Goal: Task Accomplishment & Management: Manage account settings

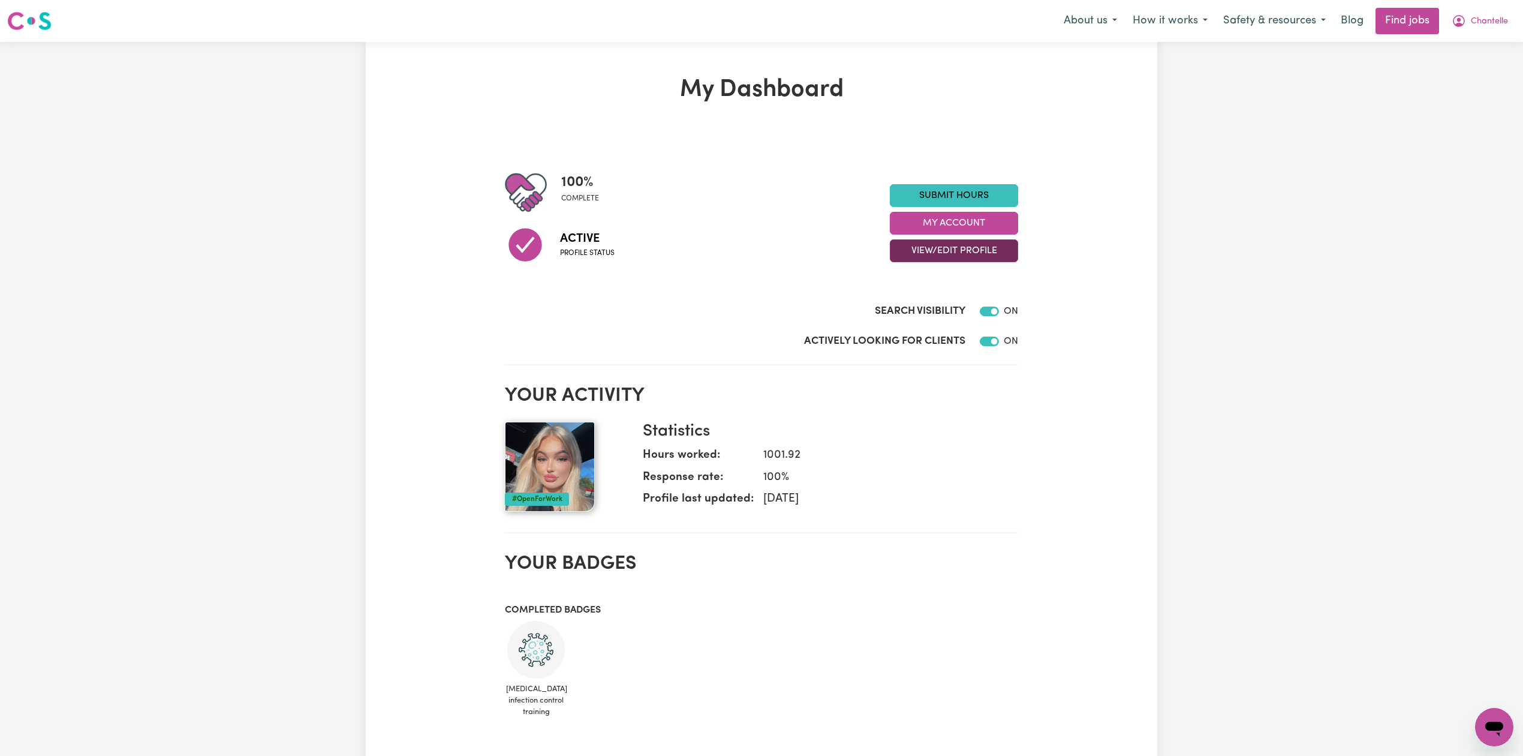
click at [912, 257] on button "View/Edit Profile" at bounding box center [954, 250] width 128 height 23
click at [912, 297] on link "Edit Profile" at bounding box center [947, 305] width 112 height 24
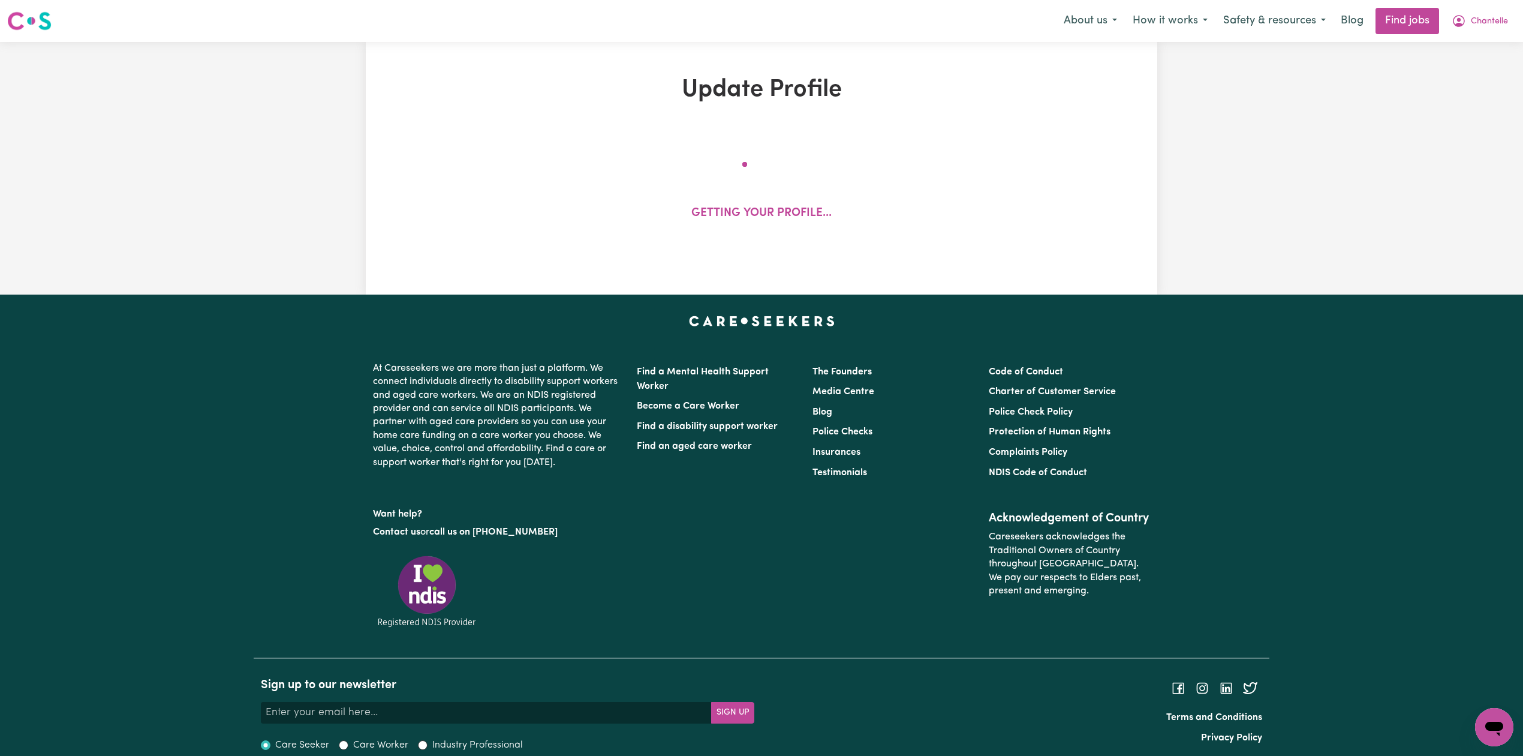
select select "[DEMOGRAPHIC_DATA]"
select select "[DEMOGRAPHIC_DATA] Citizen"
select select "Studying a healthcare related degree or qualification"
select select "45"
select select "50"
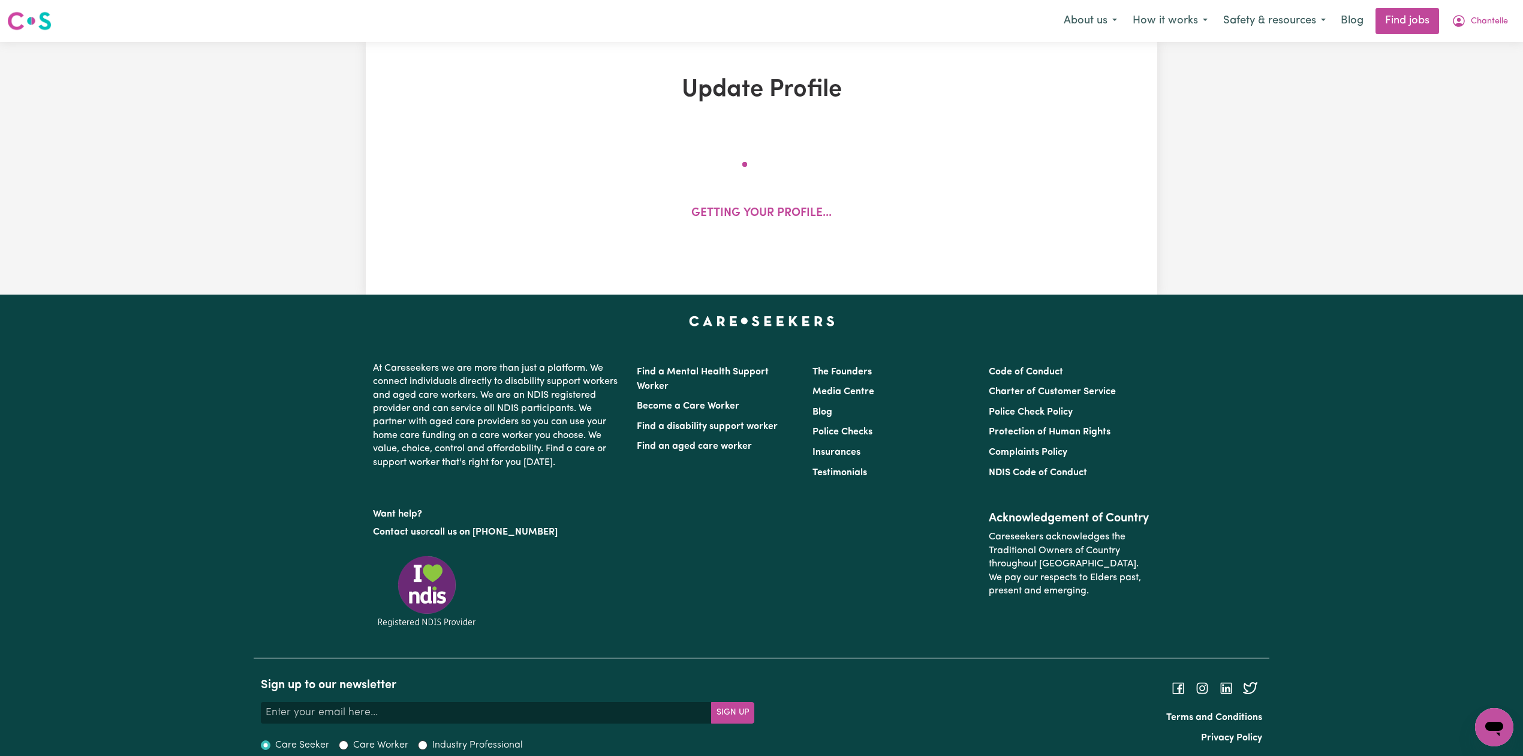
select select "55"
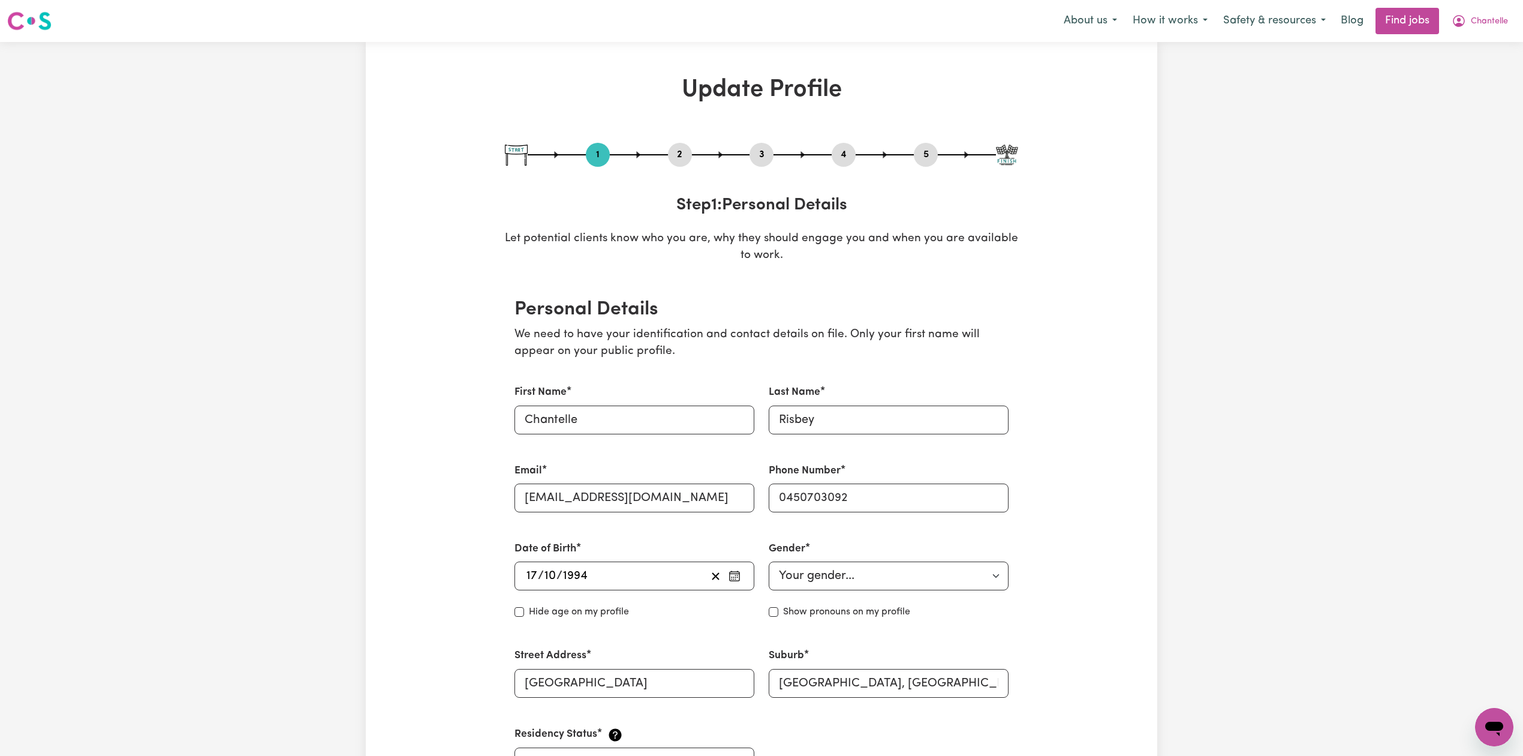
click at [680, 150] on button "2" at bounding box center [680, 155] width 24 height 16
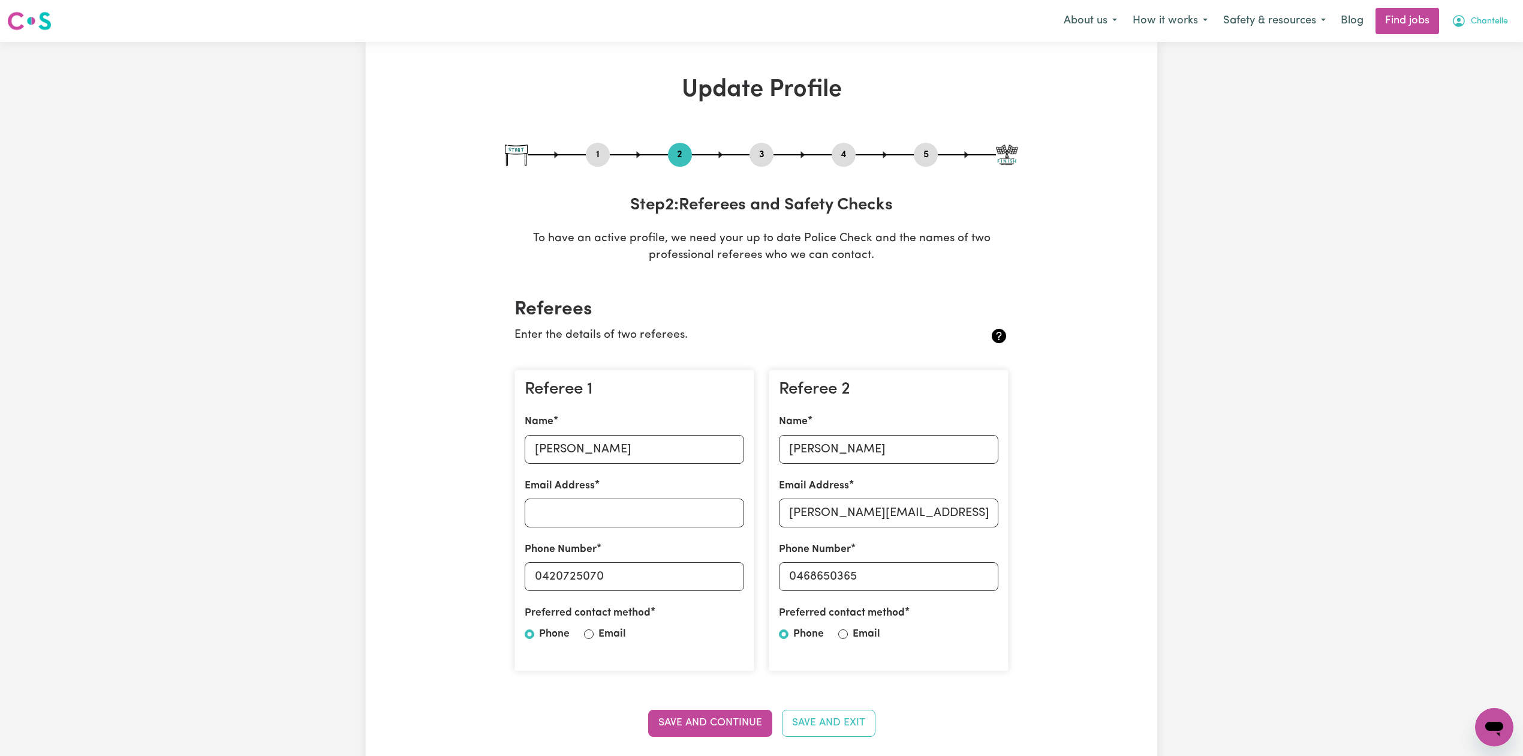
click at [1491, 32] on button "Chantelle" at bounding box center [1480, 20] width 72 height 25
click at [1486, 22] on span "Chantelle" at bounding box center [1489, 21] width 37 height 13
click at [1469, 87] on link "Logout" at bounding box center [1468, 91] width 95 height 23
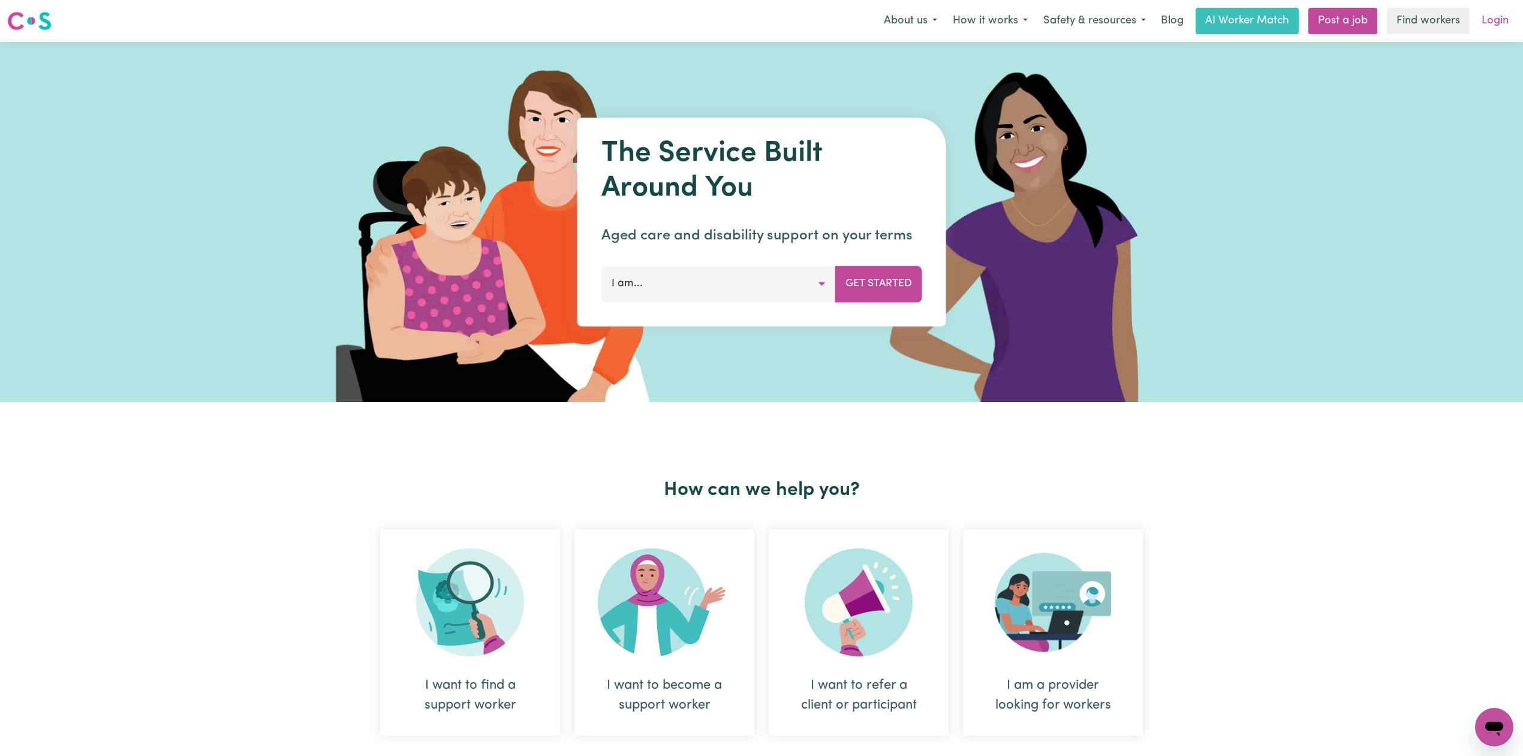
click at [1505, 22] on link "Login" at bounding box center [1495, 21] width 41 height 26
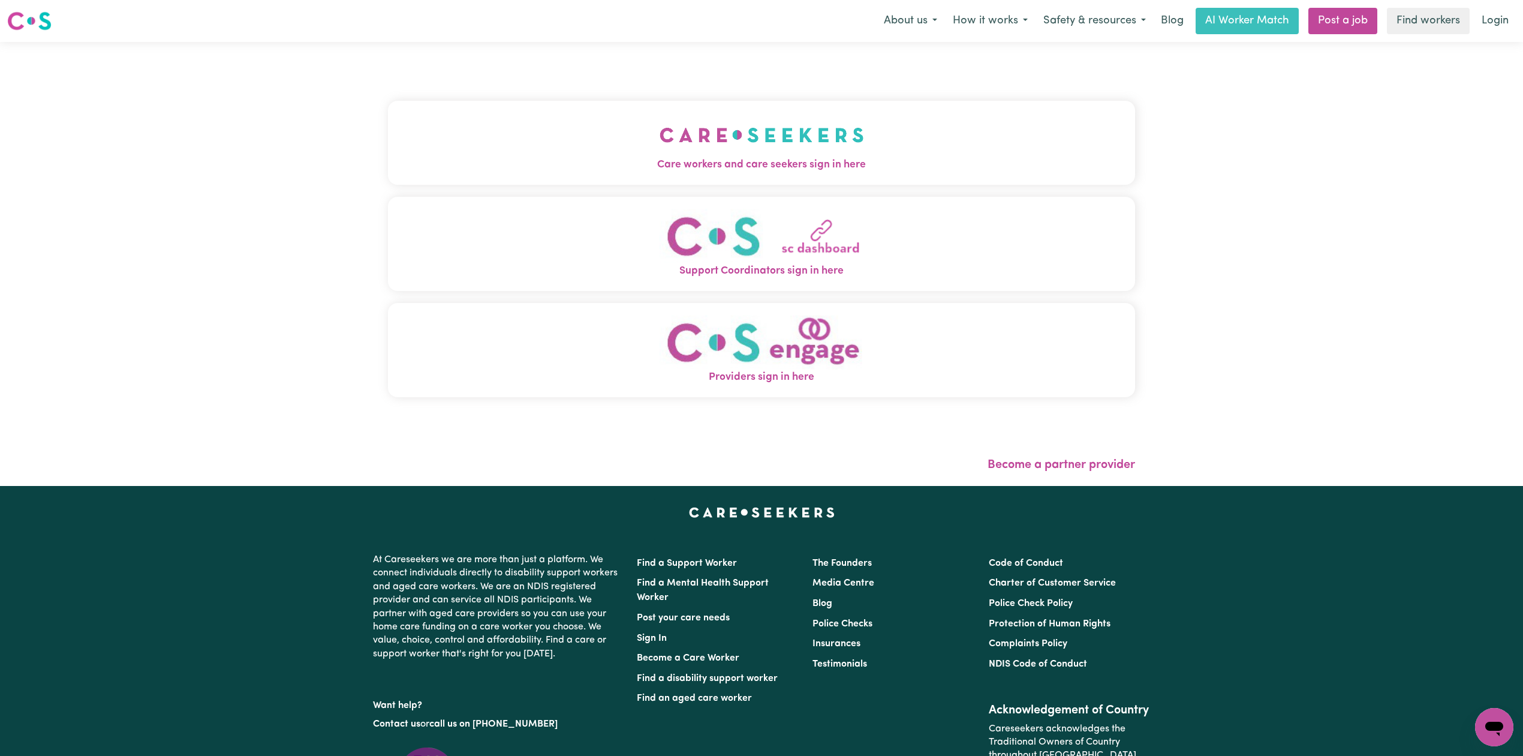
click at [591, 163] on span "Care workers and care seekers sign in here" at bounding box center [761, 165] width 747 height 16
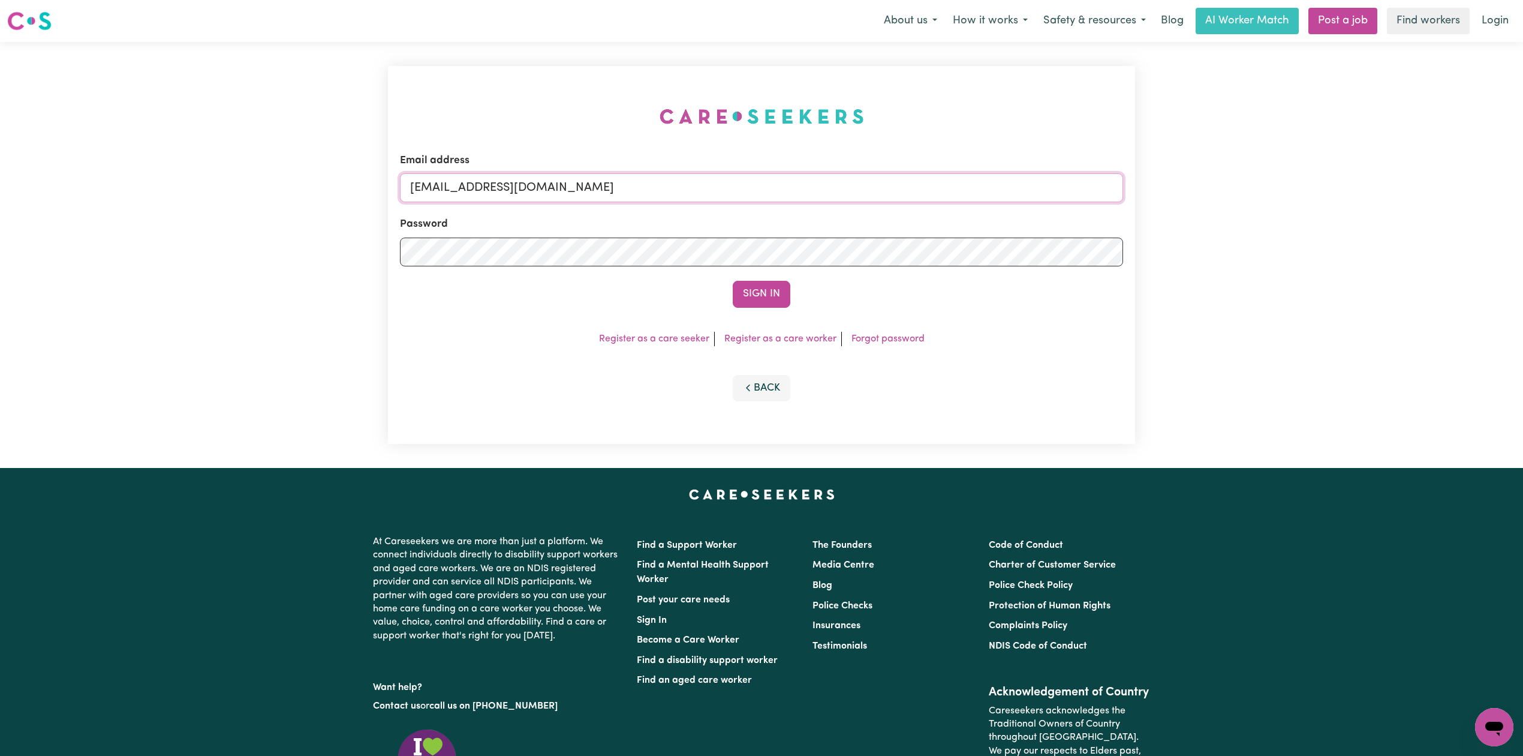
click at [534, 196] on input "[EMAIL_ADDRESS][DOMAIN_NAME]" at bounding box center [761, 187] width 723 height 29
drag, startPoint x: 473, startPoint y: 180, endPoint x: 842, endPoint y: 234, distance: 373.4
click at [842, 233] on form "Email address Superuser~[EMAIL_ADDRESS][DOMAIN_NAME] Password Sign In" at bounding box center [761, 230] width 723 height 155
type input "Superuser~[EMAIL_ADDRESS][DOMAIN_NAME]"
click at [783, 302] on button "Sign In" at bounding box center [762, 294] width 58 height 26
